Goal: Task Accomplishment & Management: Manage account settings

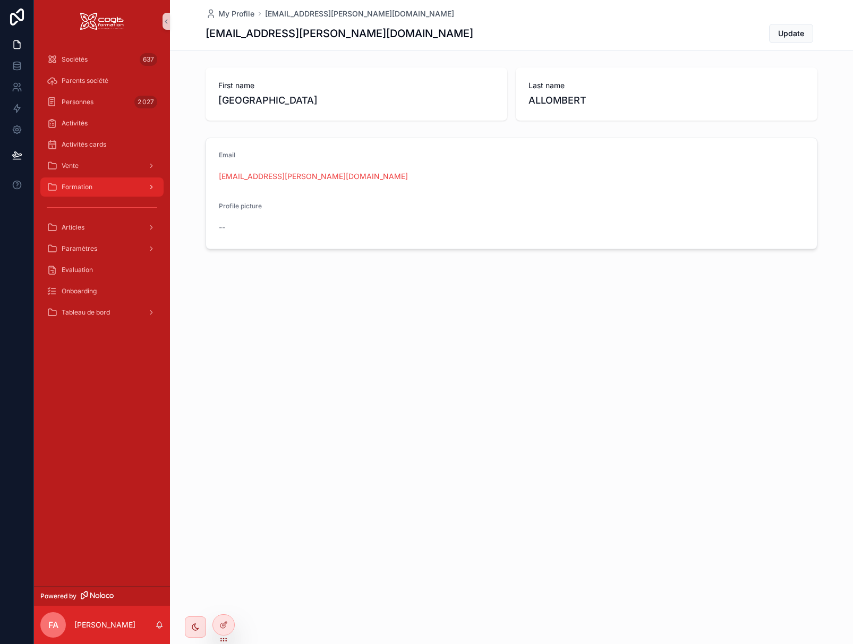
click at [65, 190] on span "Formation" at bounding box center [77, 187] width 31 height 8
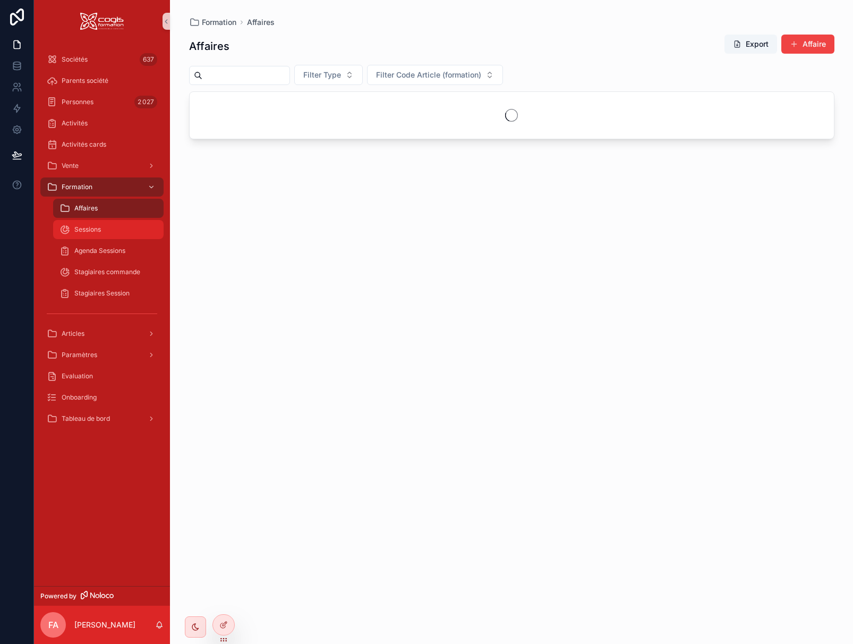
click at [113, 229] on div "Sessions" at bounding box center [108, 229] width 98 height 17
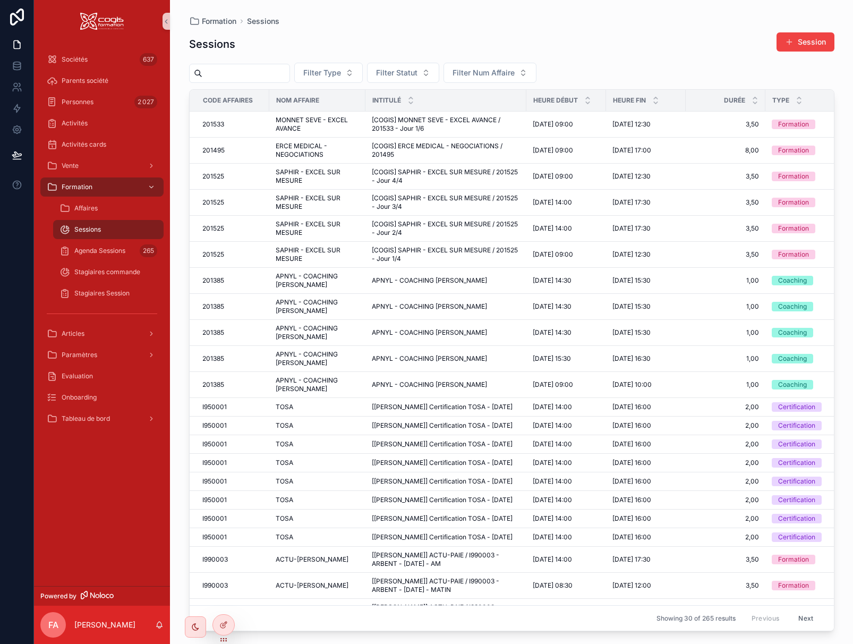
click at [250, 76] on input "scrollable content" at bounding box center [245, 73] width 87 height 15
type input "******"
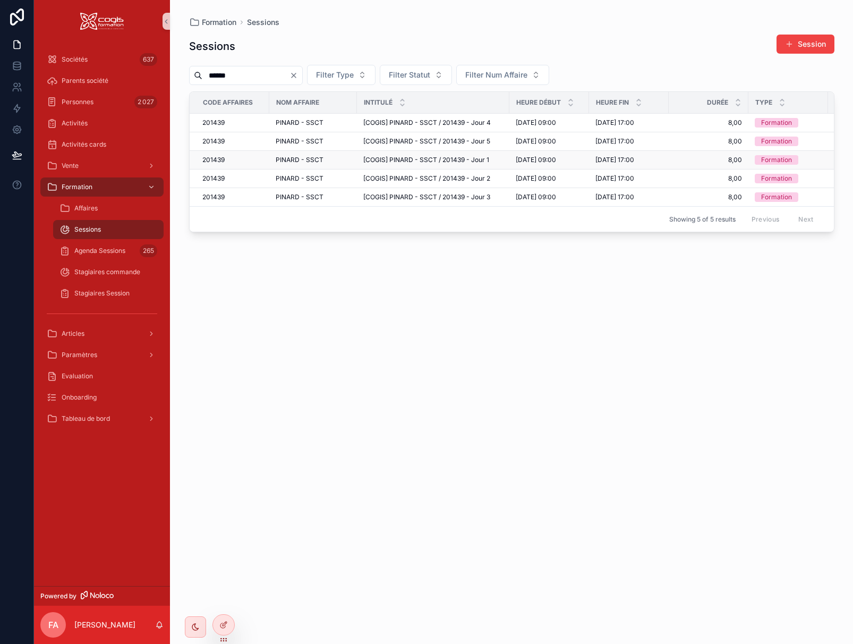
click at [280, 161] on span "PINARD - SSCT" at bounding box center [300, 160] width 48 height 8
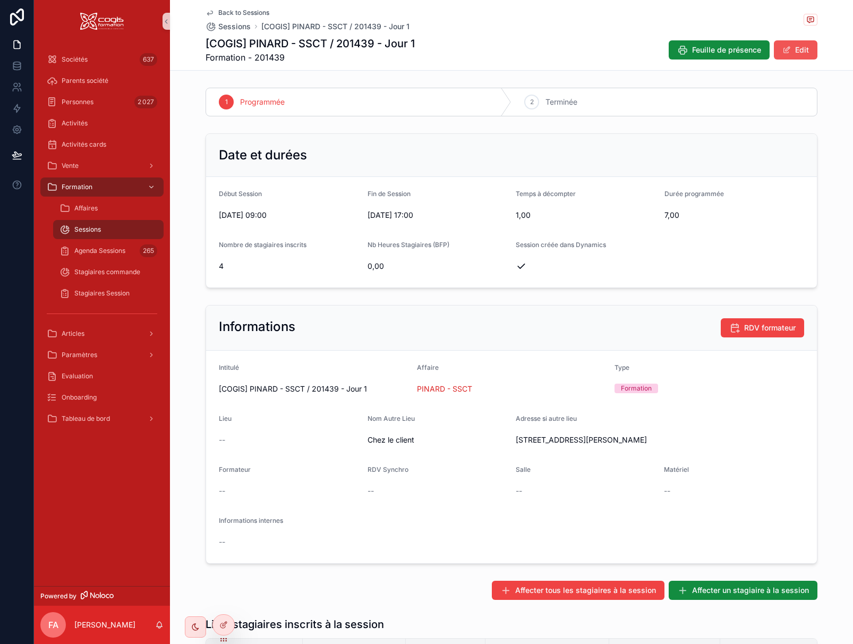
click at [799, 52] on button "Edit" at bounding box center [796, 49] width 44 height 19
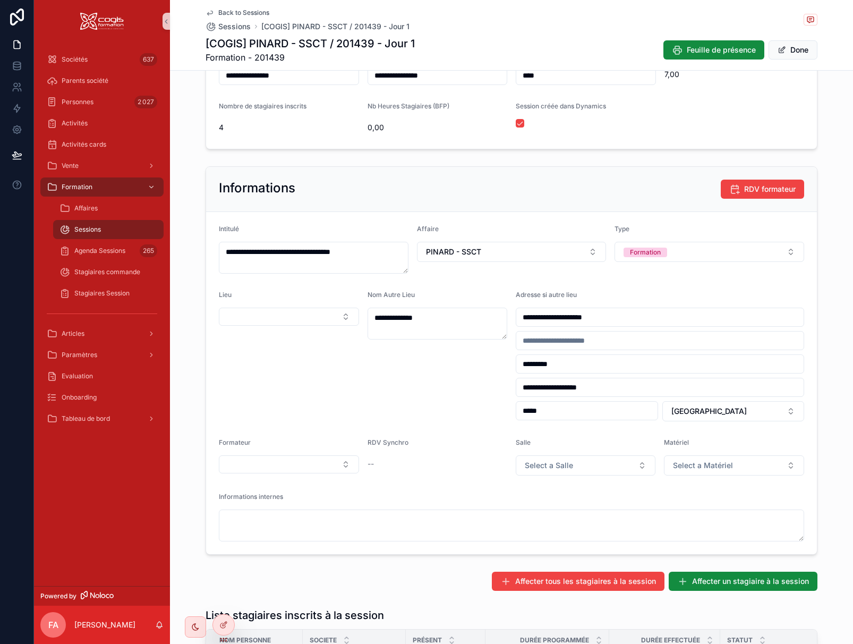
scroll to position [159, 0]
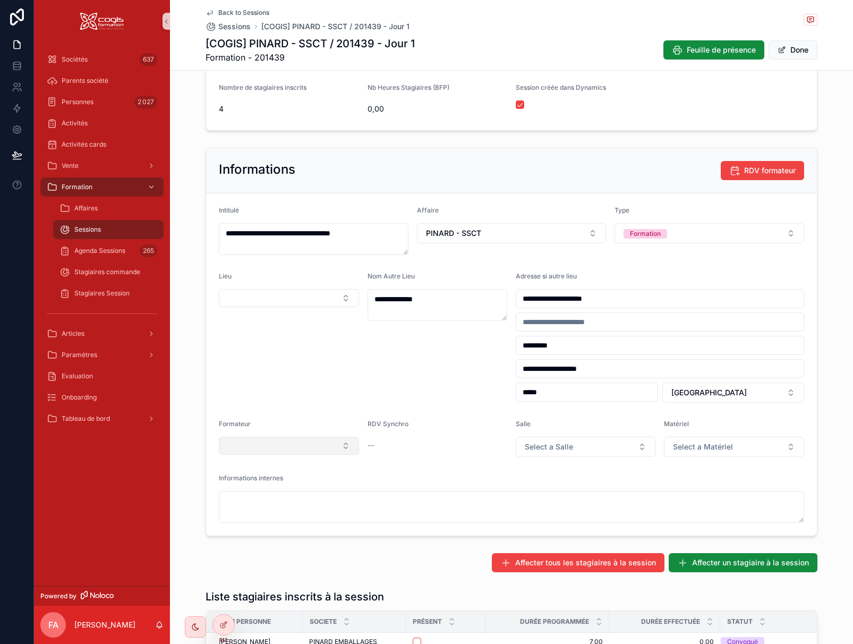
click at [311, 443] on button "Select Button" at bounding box center [289, 445] width 140 height 18
click at [410, 474] on div "Informations internes" at bounding box center [511, 480] width 585 height 13
click at [223, 624] on icon at bounding box center [223, 624] width 8 height 8
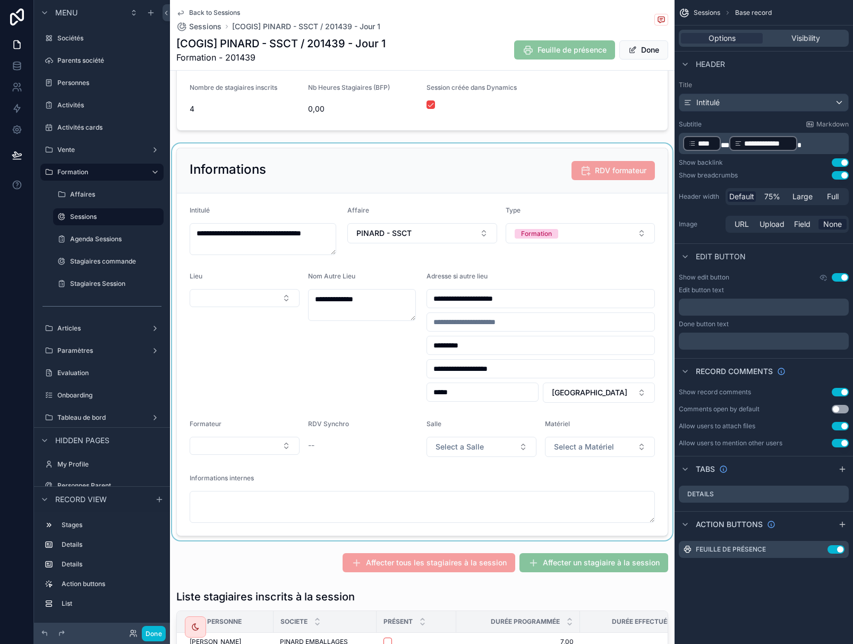
click at [309, 474] on div "scrollable content" at bounding box center [422, 341] width 504 height 397
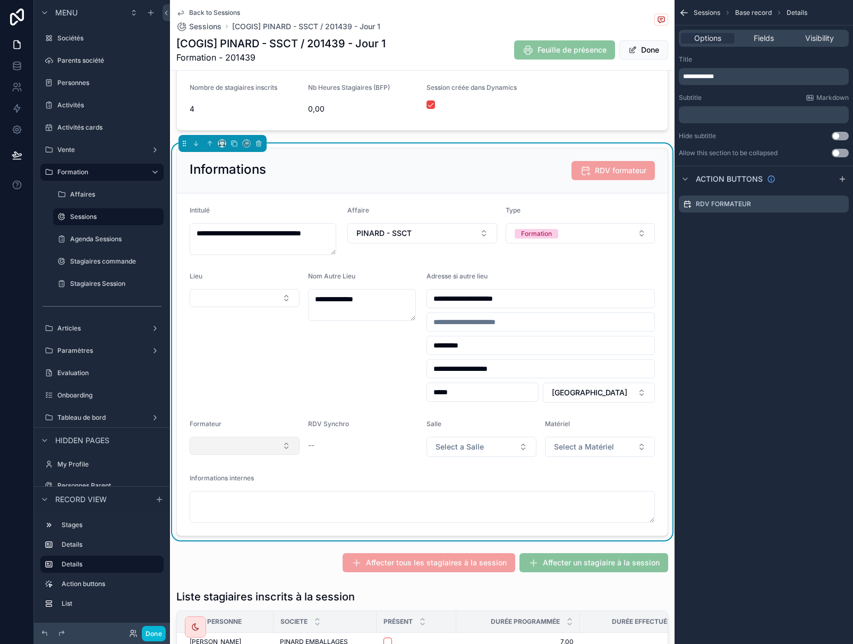
click at [215, 448] on button "Select Button" at bounding box center [245, 445] width 110 height 18
drag, startPoint x: 324, startPoint y: 479, endPoint x: 312, endPoint y: 469, distance: 15.8
click at [324, 477] on div "Informations internes" at bounding box center [422, 480] width 465 height 13
click at [761, 41] on span "Fields" at bounding box center [763, 38] width 20 height 11
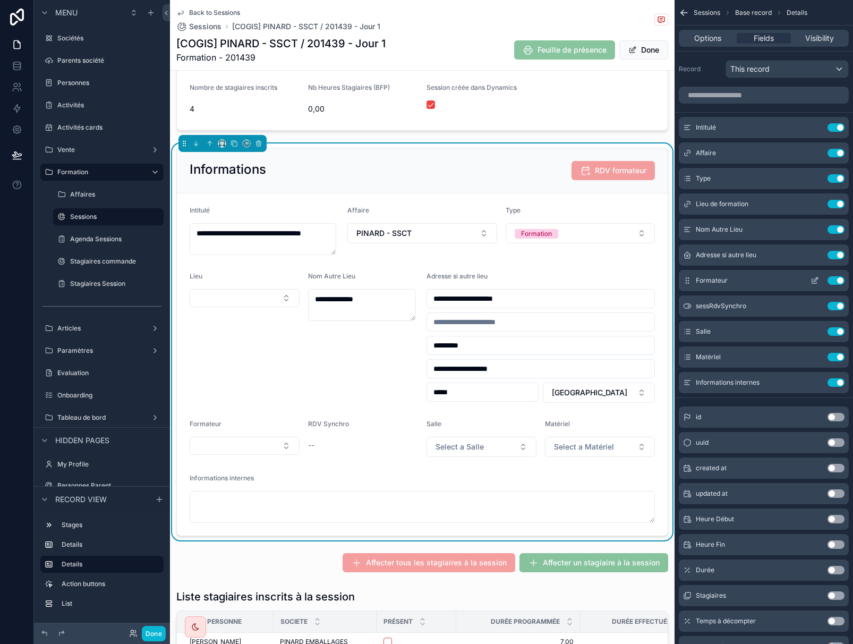
click at [815, 278] on icon "scrollable content" at bounding box center [814, 280] width 8 height 8
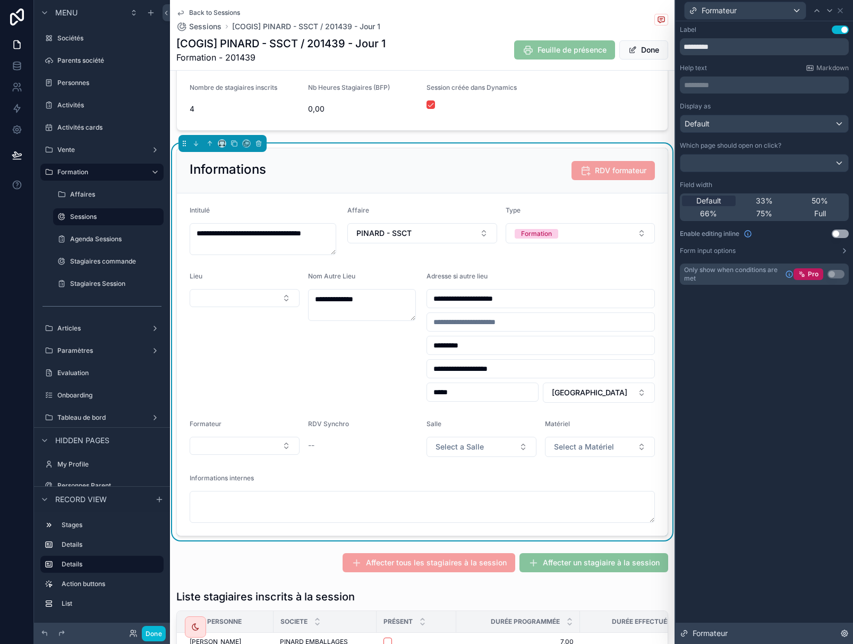
click at [844, 631] on icon at bounding box center [844, 633] width 8 height 8
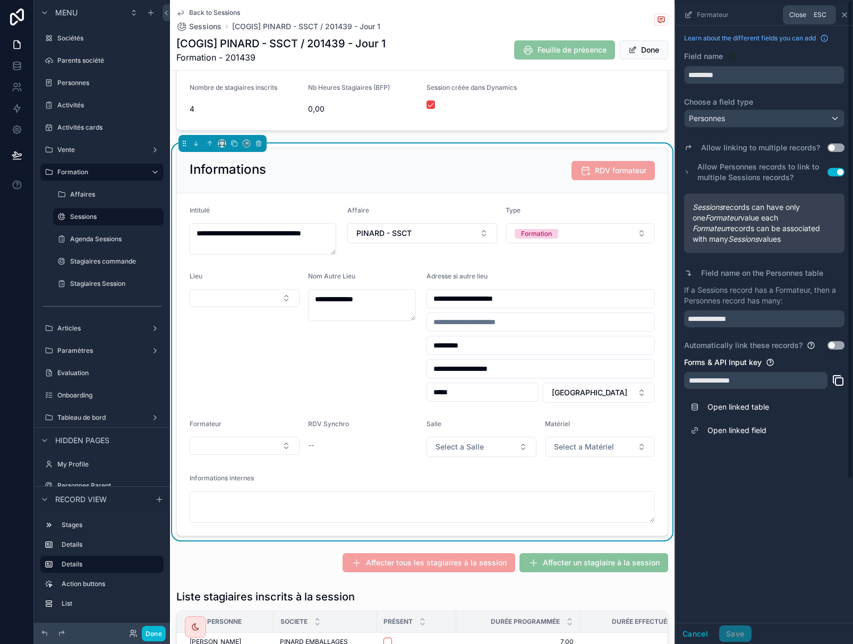
click at [842, 15] on icon "scrollable content" at bounding box center [844, 15] width 8 height 8
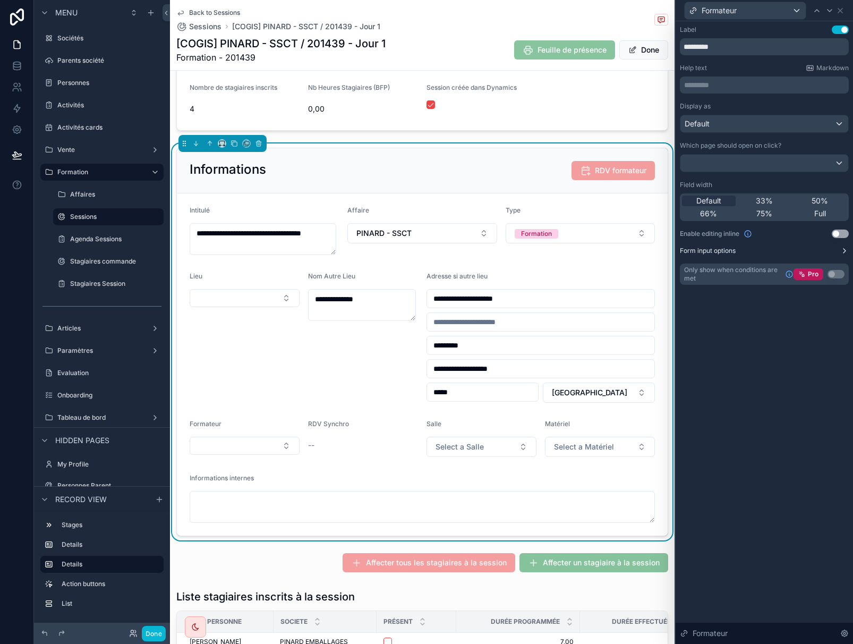
click at [841, 251] on icon at bounding box center [844, 250] width 8 height 8
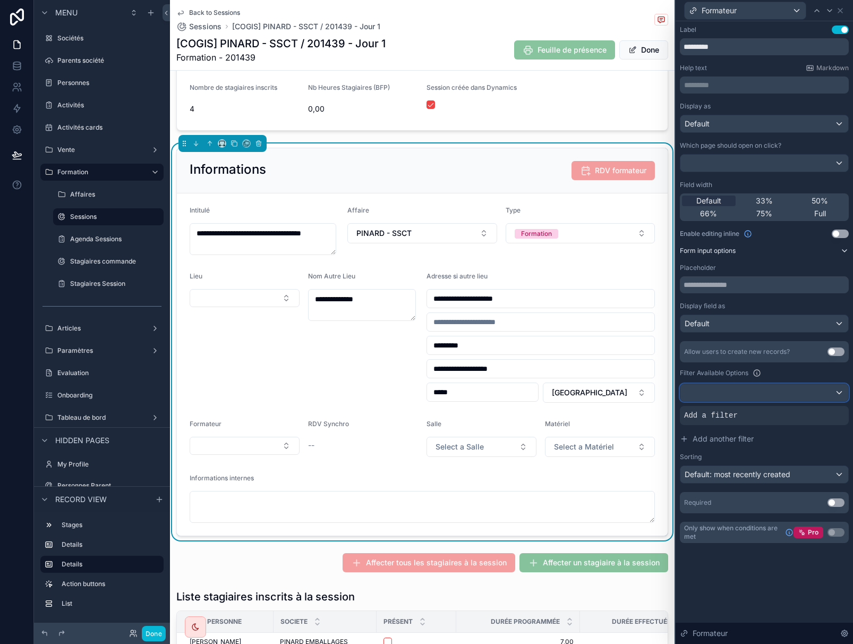
click at [727, 396] on div at bounding box center [764, 392] width 168 height 17
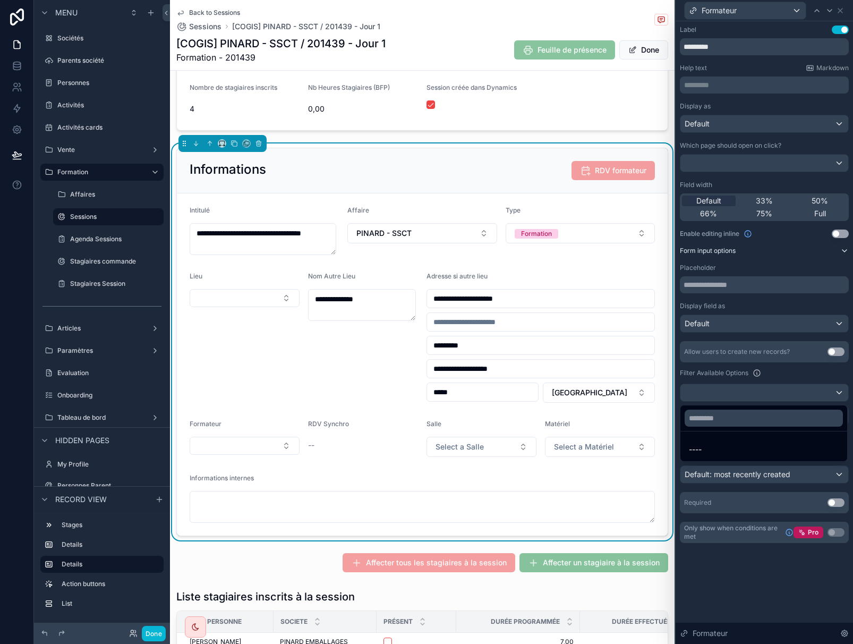
click at [727, 396] on div at bounding box center [763, 322] width 177 height 644
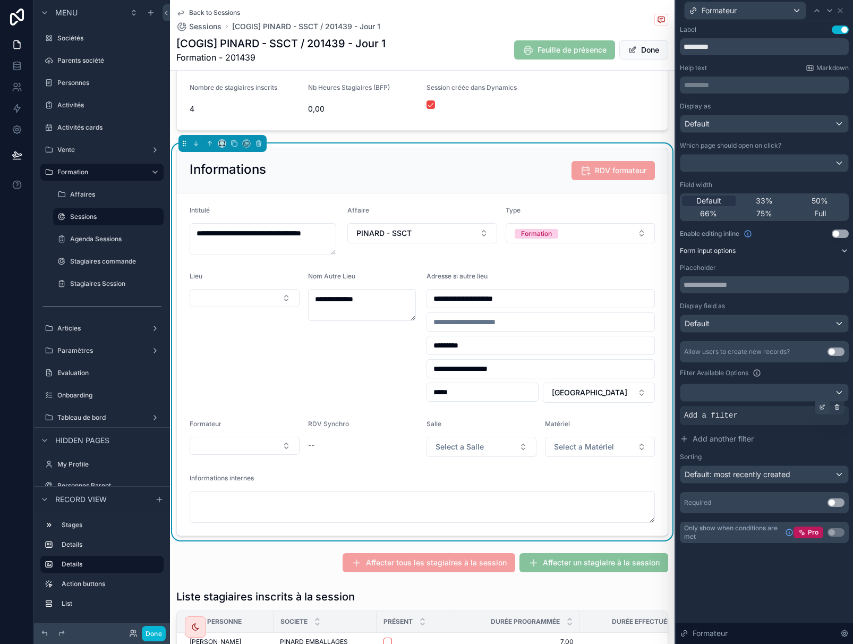
click at [821, 406] on icon at bounding box center [822, 407] width 6 height 6
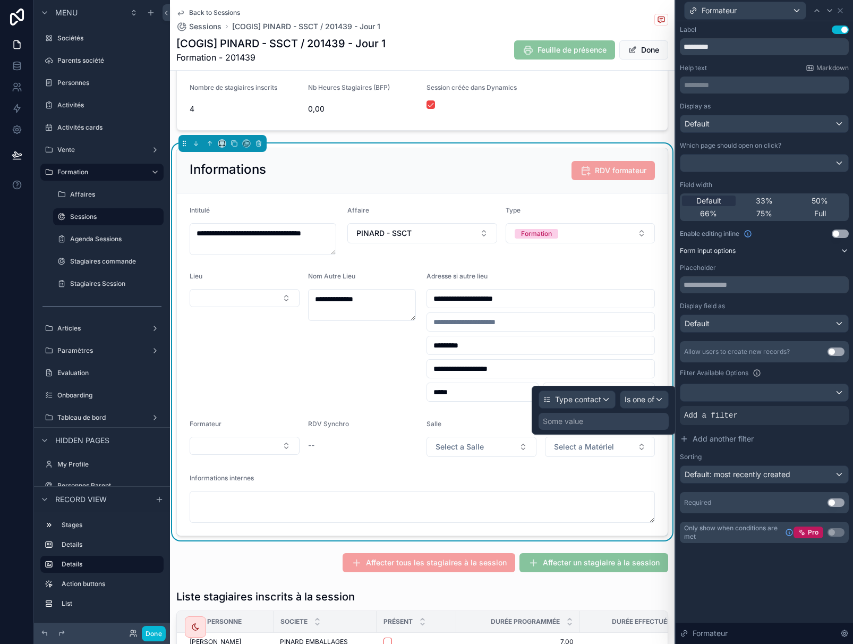
click at [571, 422] on div "Some value" at bounding box center [563, 421] width 40 height 11
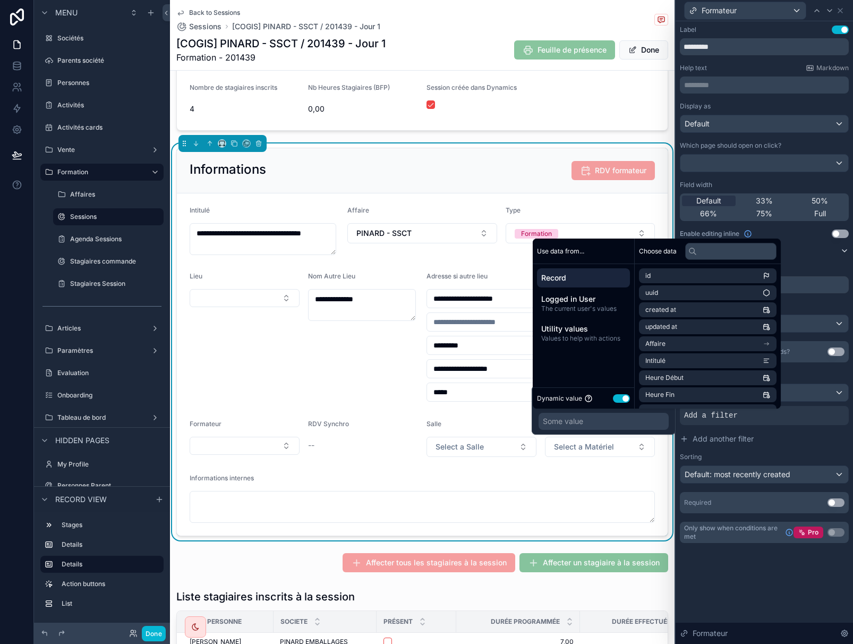
click at [623, 397] on button "Use setting" at bounding box center [621, 398] width 17 height 8
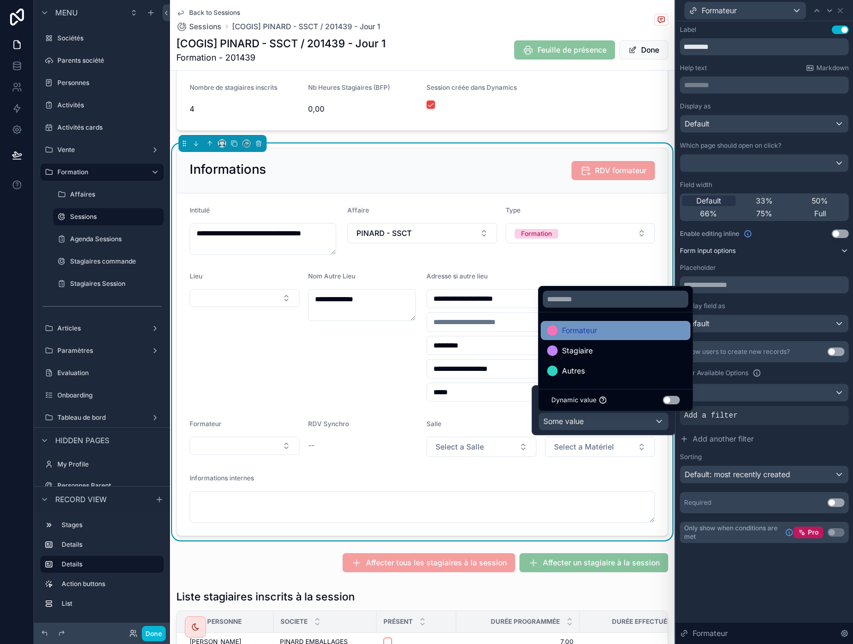
click at [588, 333] on span "Formateur" at bounding box center [579, 330] width 35 height 13
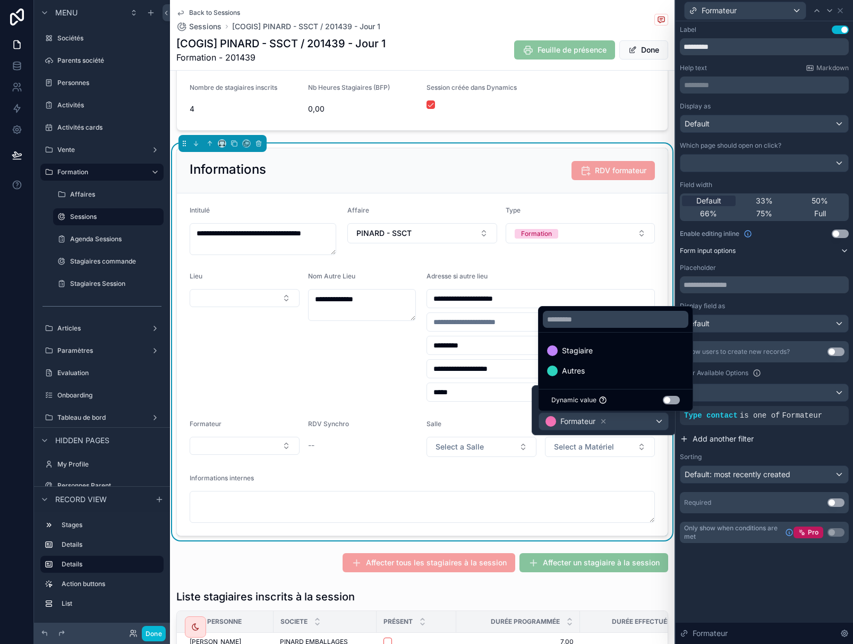
click at [791, 441] on button "Add another filter" at bounding box center [764, 438] width 169 height 19
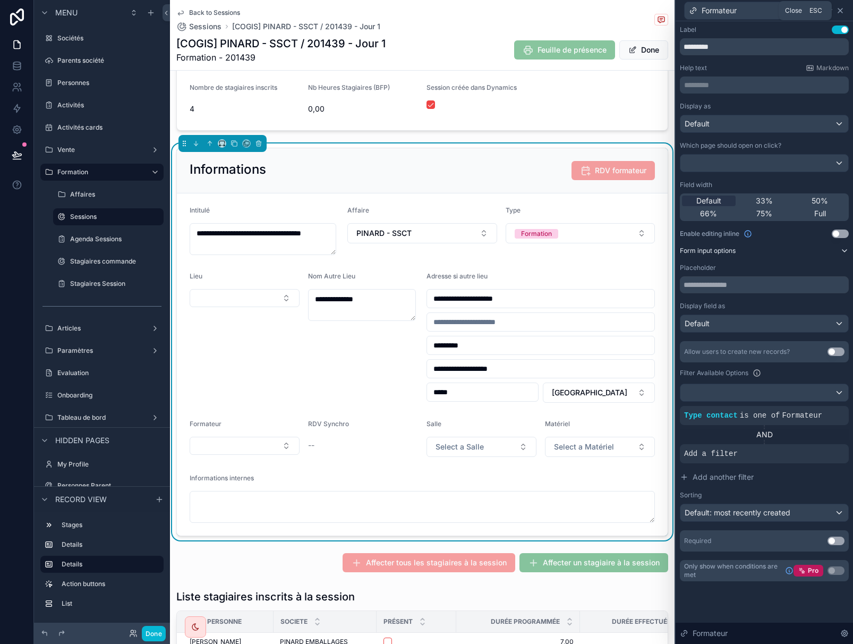
click at [838, 11] on icon at bounding box center [840, 10] width 8 height 8
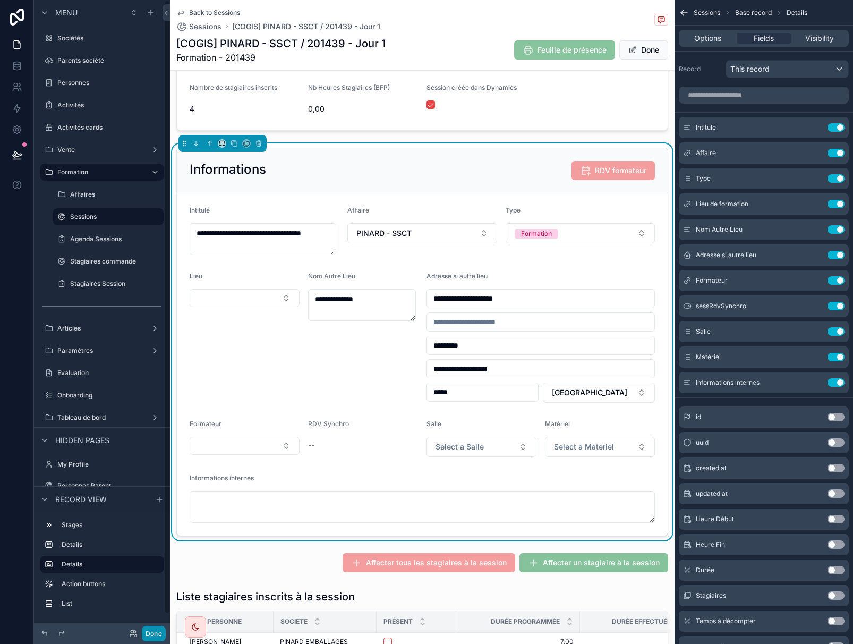
click at [153, 632] on button "Done" at bounding box center [154, 632] width 24 height 15
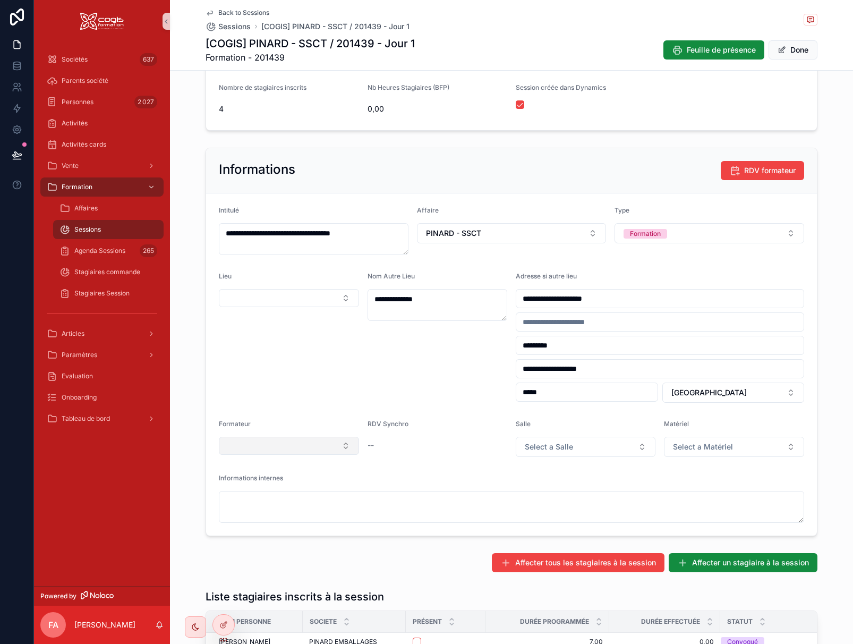
click at [312, 447] on button "Select Button" at bounding box center [289, 445] width 140 height 18
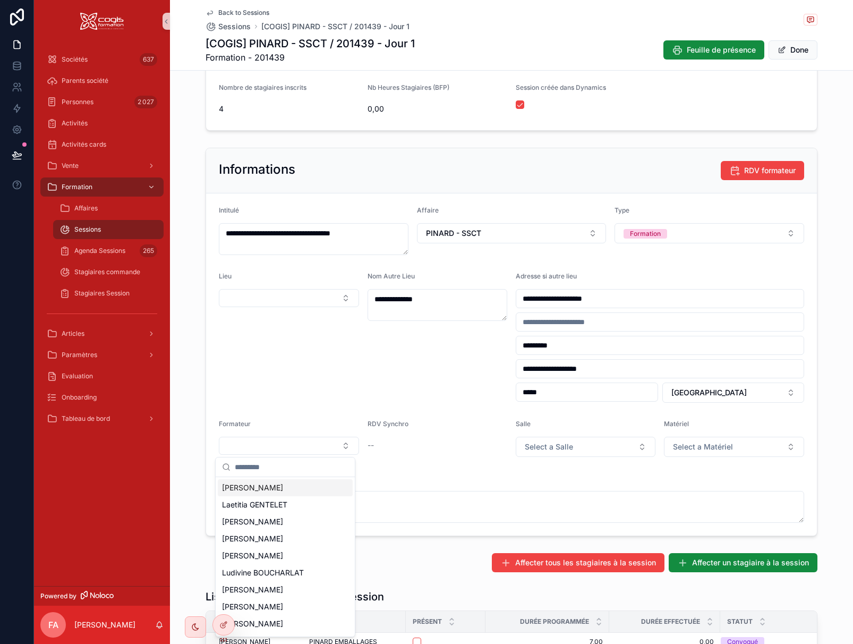
click at [440, 479] on div "Informations internes" at bounding box center [511, 480] width 585 height 13
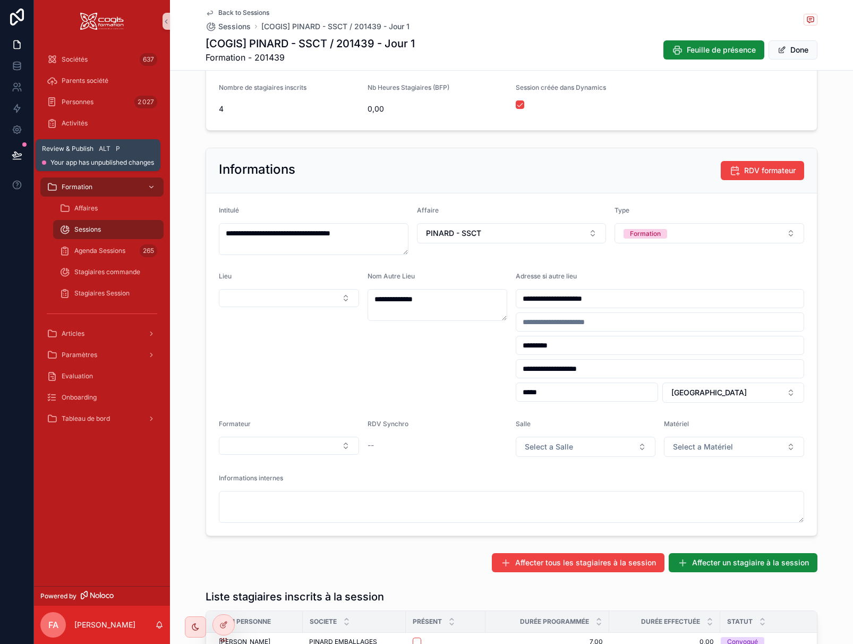
click at [23, 155] on button at bounding box center [16, 155] width 23 height 30
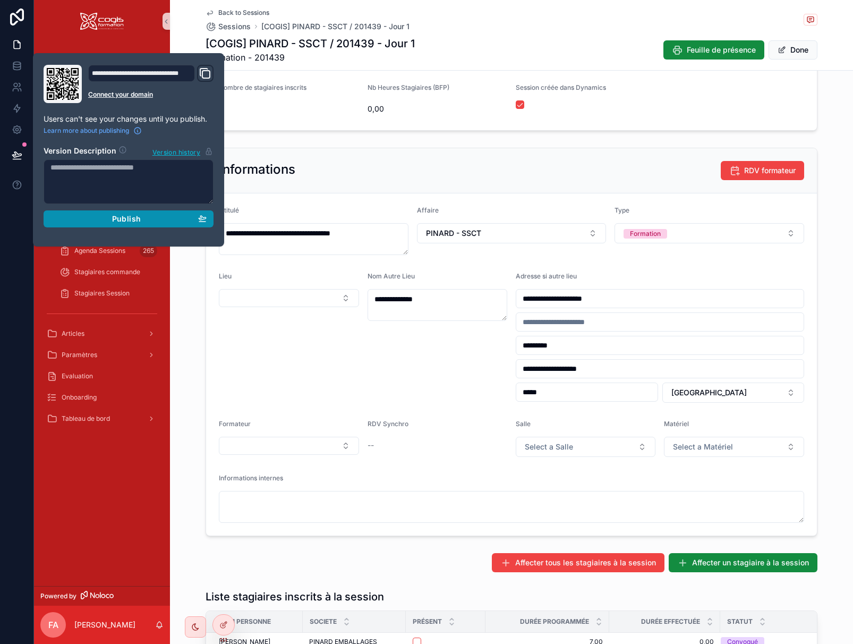
click at [143, 221] on div "Publish" at bounding box center [128, 219] width 156 height 10
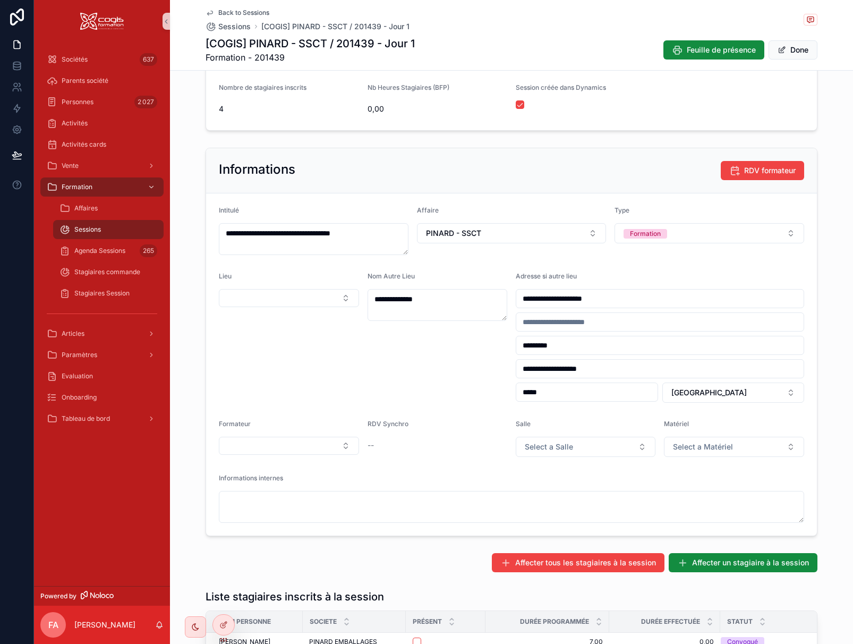
click at [832, 96] on div "**********" at bounding box center [511, 52] width 683 height 165
